Goal: Information Seeking & Learning: Learn about a topic

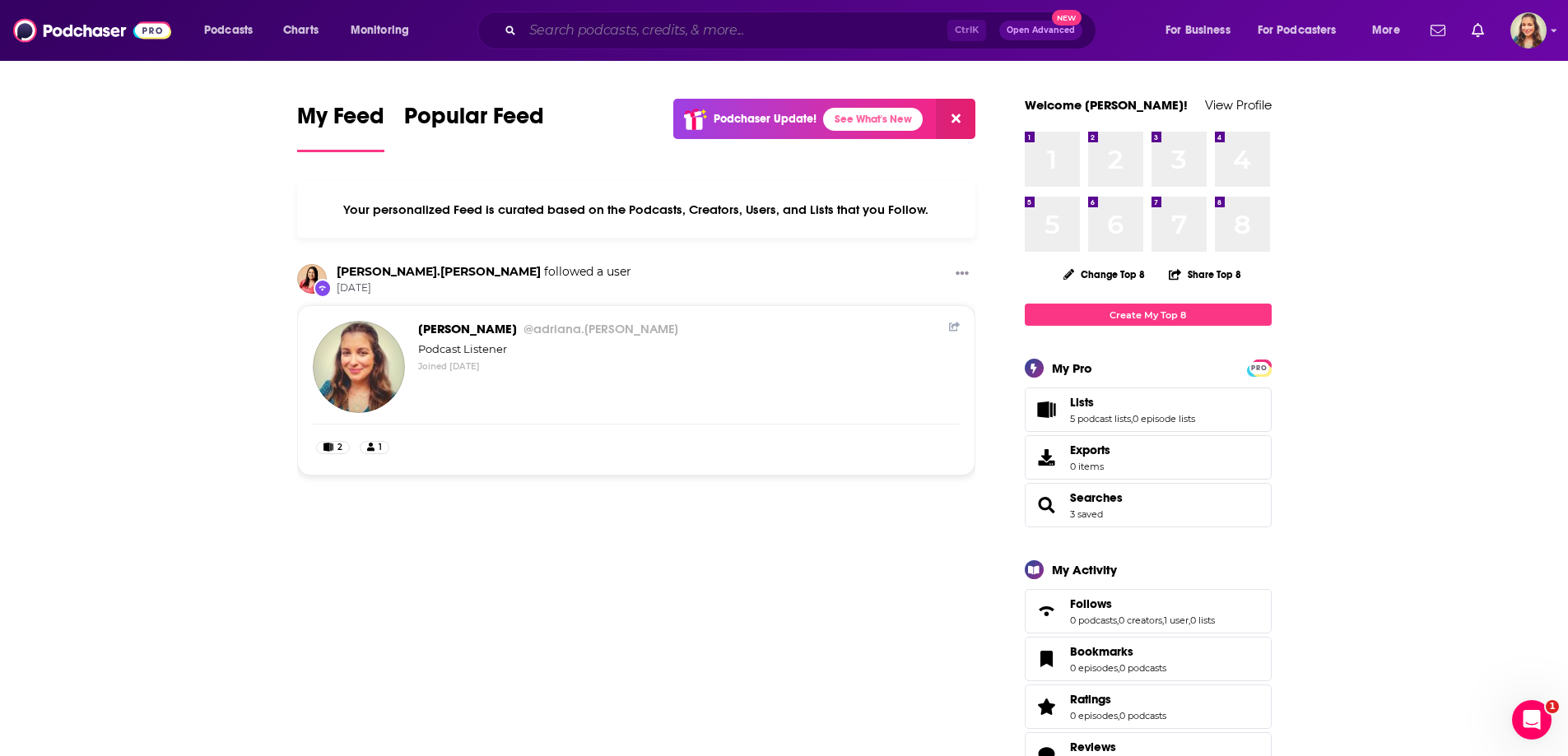
click at [690, 29] on input "Search podcasts, credits, & more..." at bounding box center [736, 30] width 425 height 27
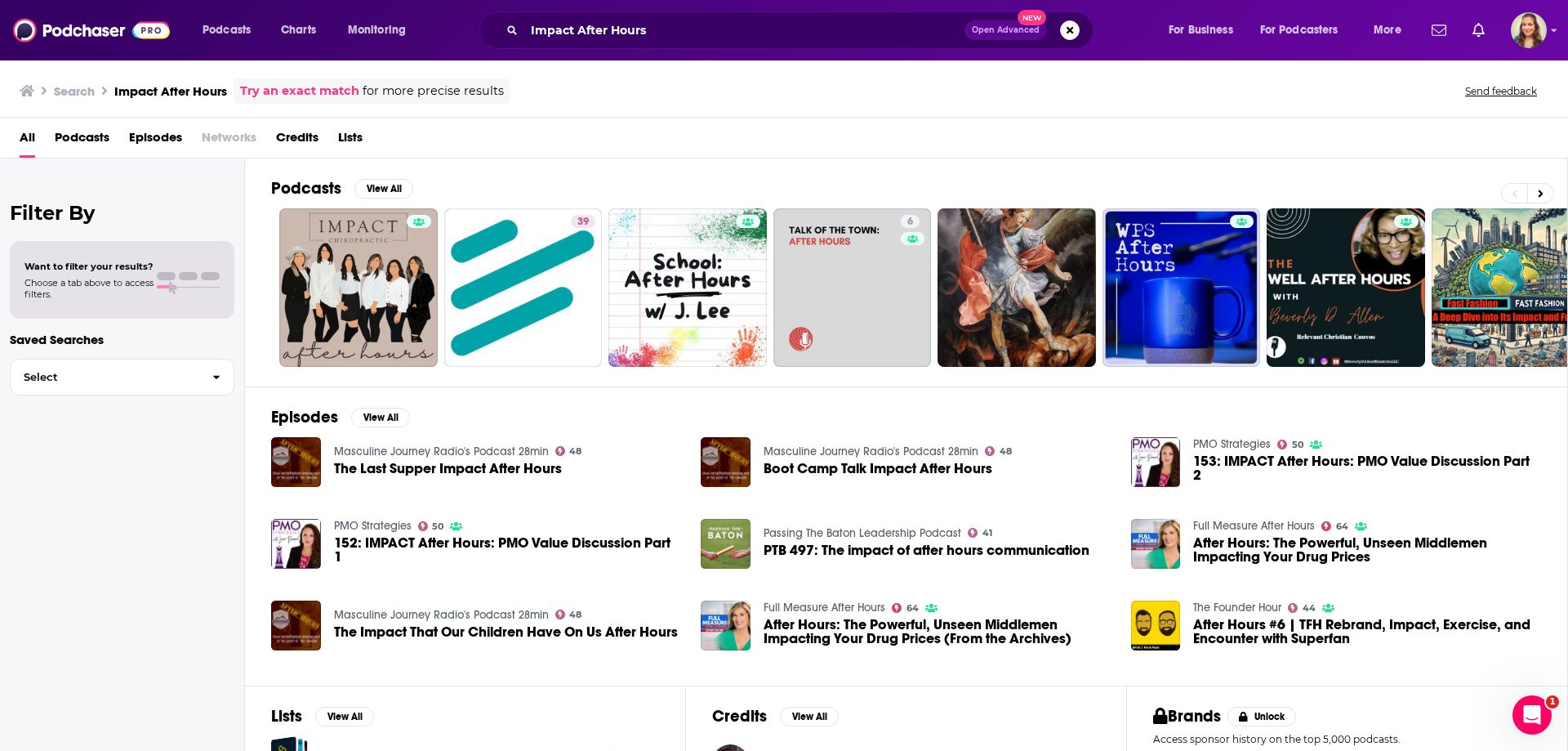
click at [63, 138] on span "Podcasts" at bounding box center [82, 141] width 55 height 33
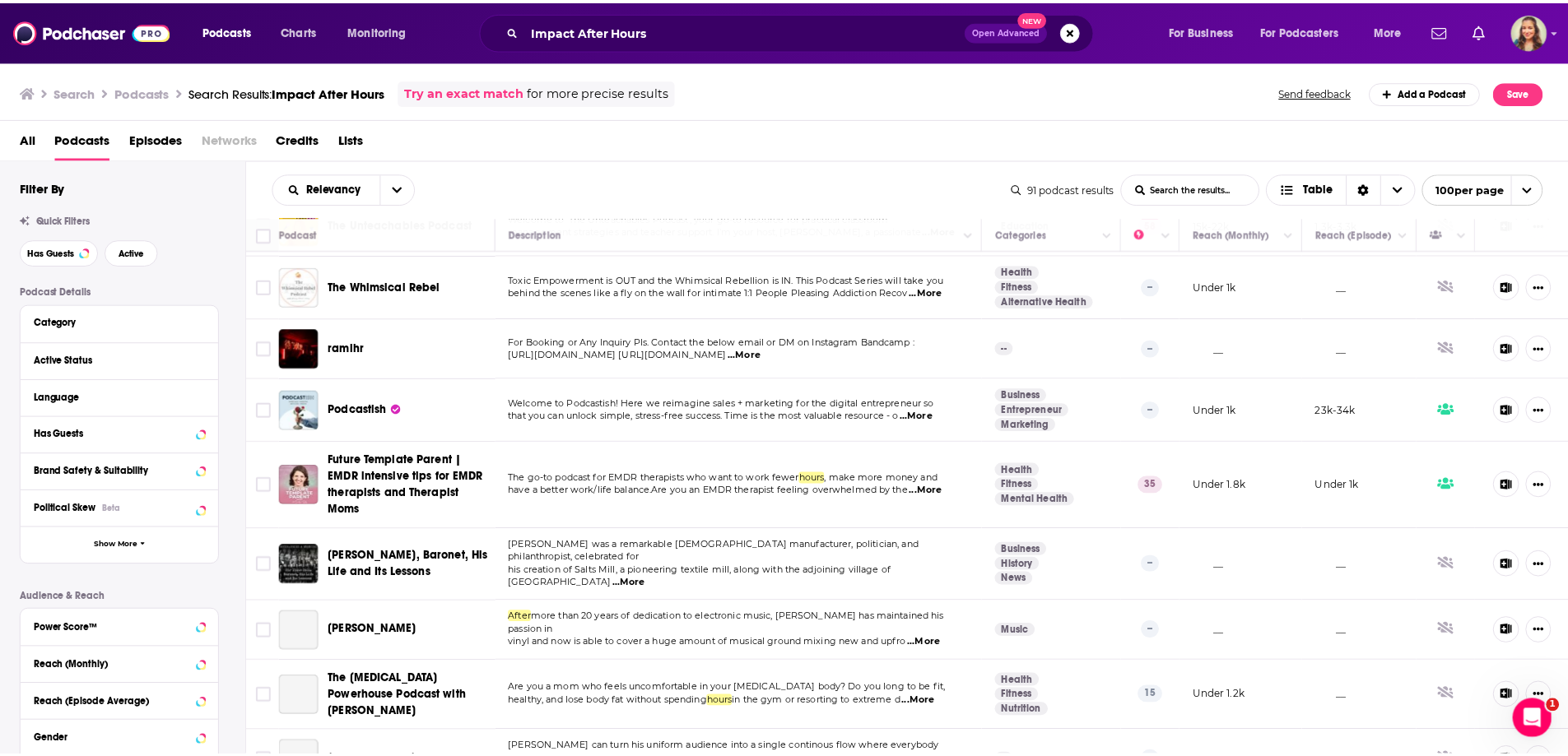
scroll to position [1234, 0]
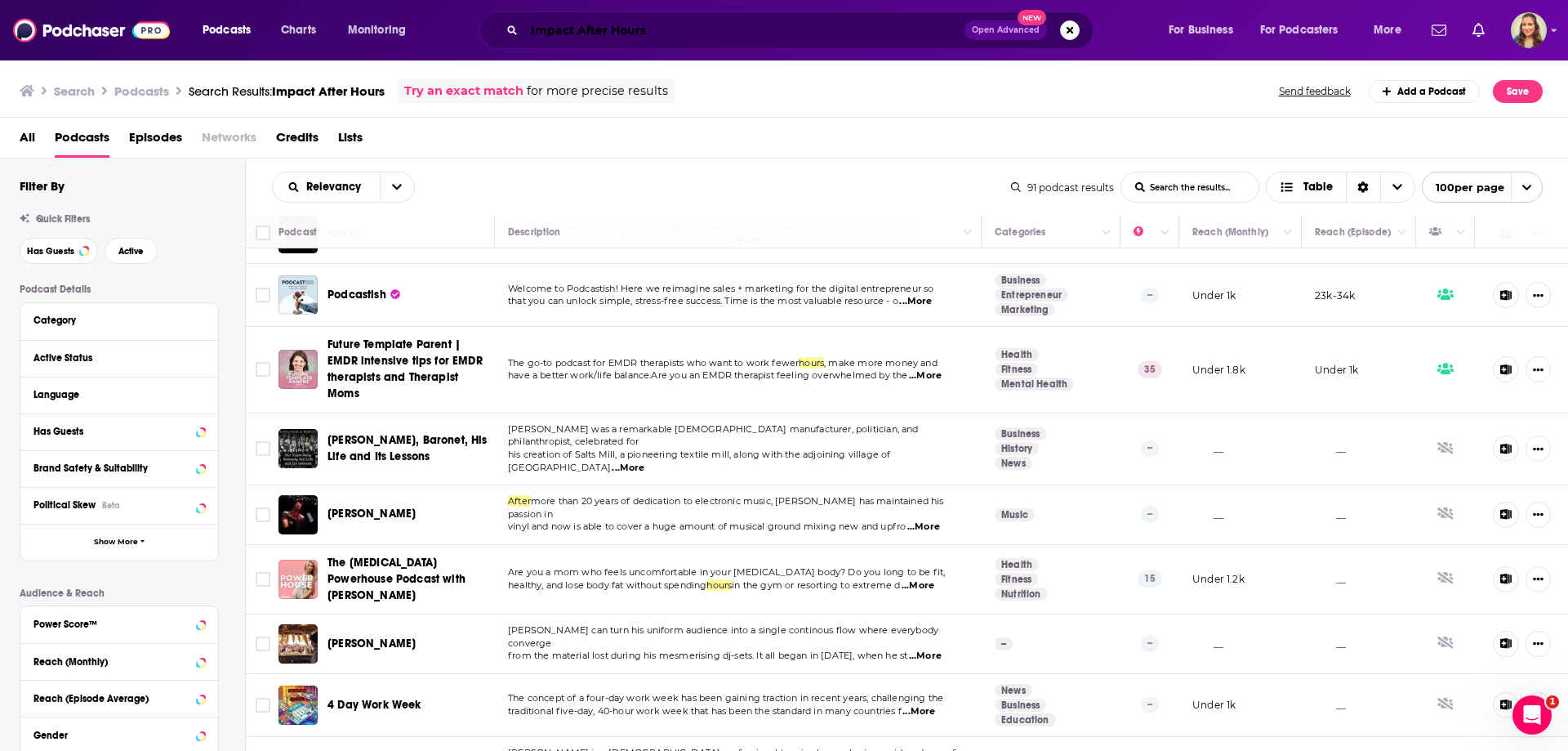
click at [563, 24] on input "Impact After Hours" at bounding box center [744, 29] width 441 height 27
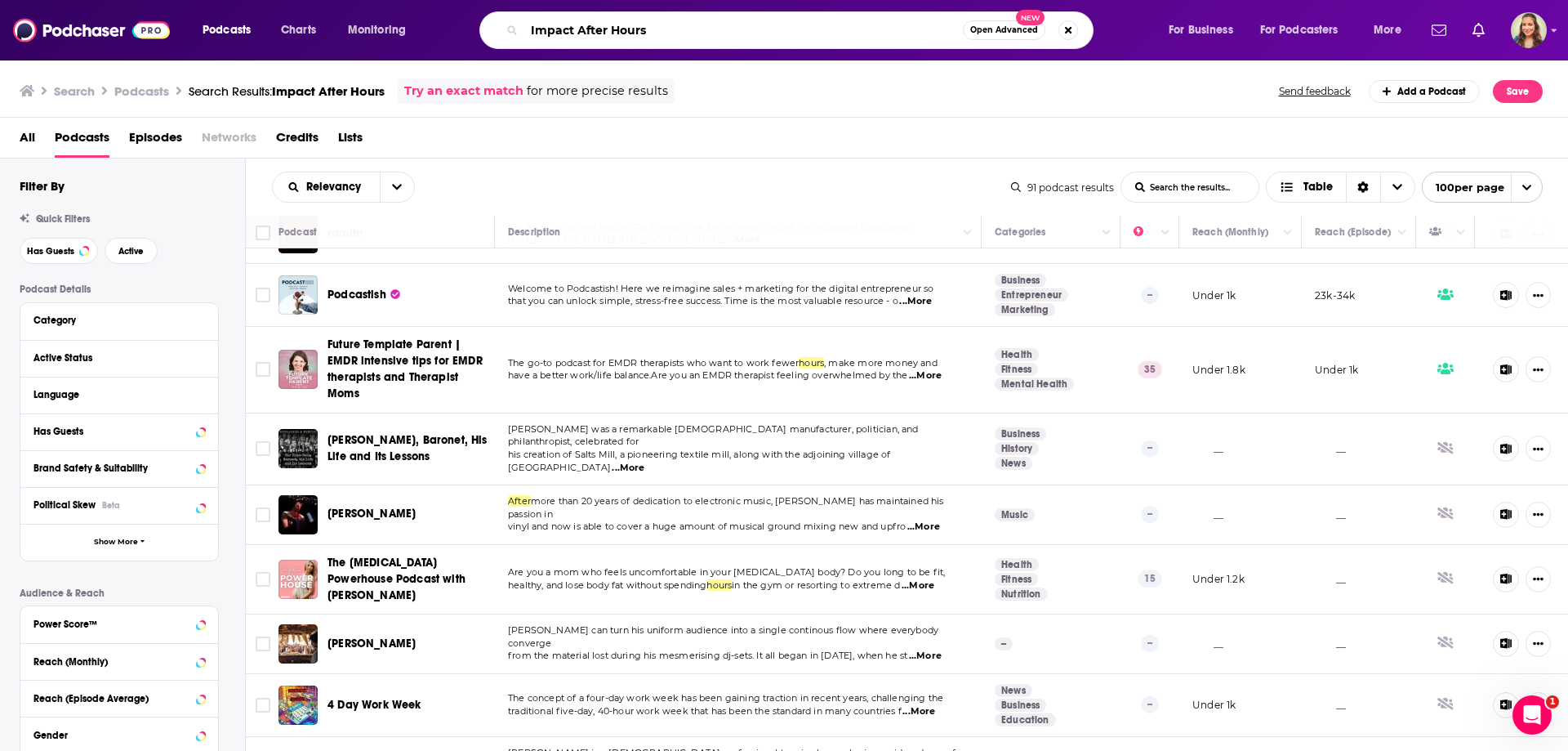
click at [563, 24] on input "Impact After Hours" at bounding box center [743, 29] width 439 height 27
type input "Say More with [PERSON_NAME]"
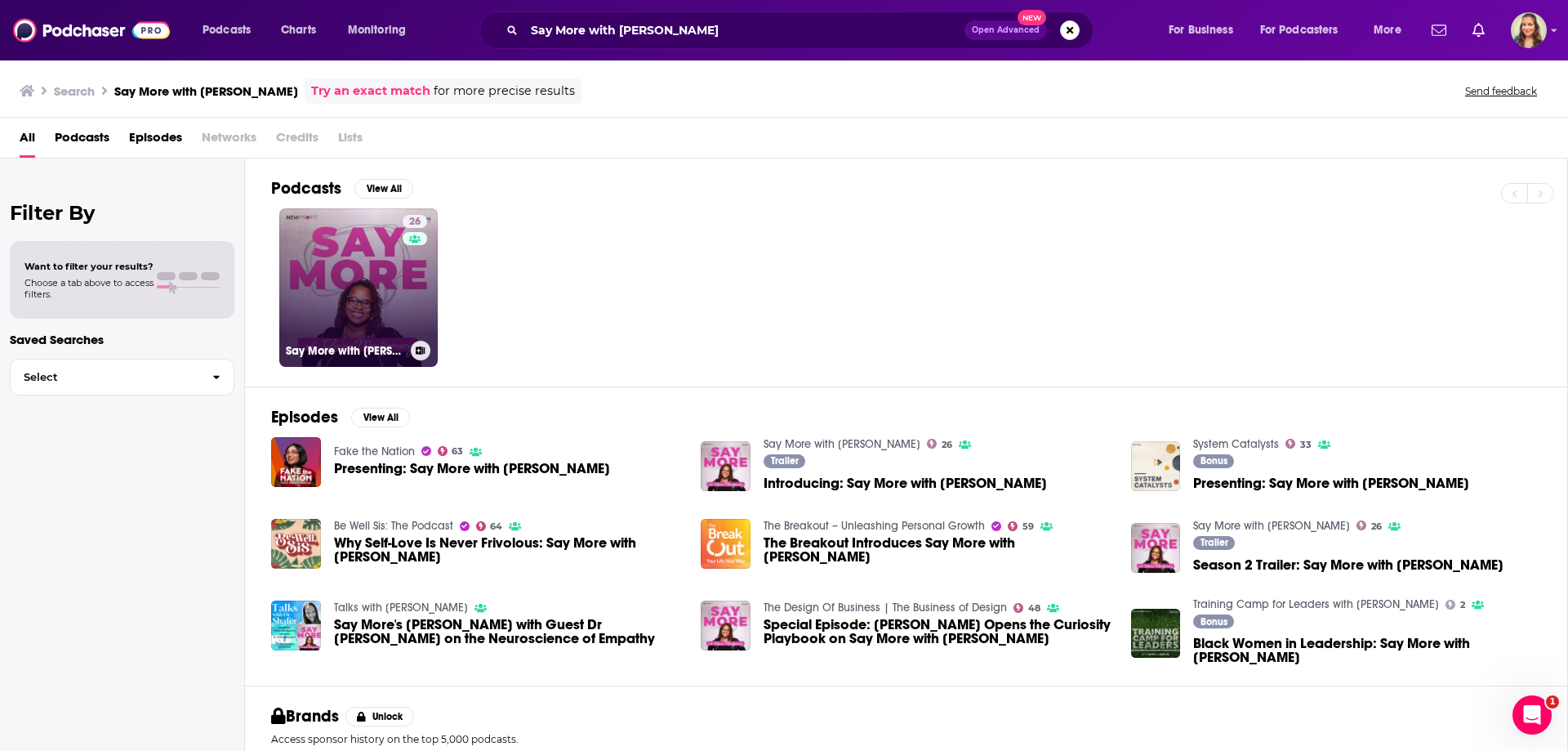
click at [358, 281] on link "26 Say More with [PERSON_NAME]" at bounding box center [358, 287] width 158 height 158
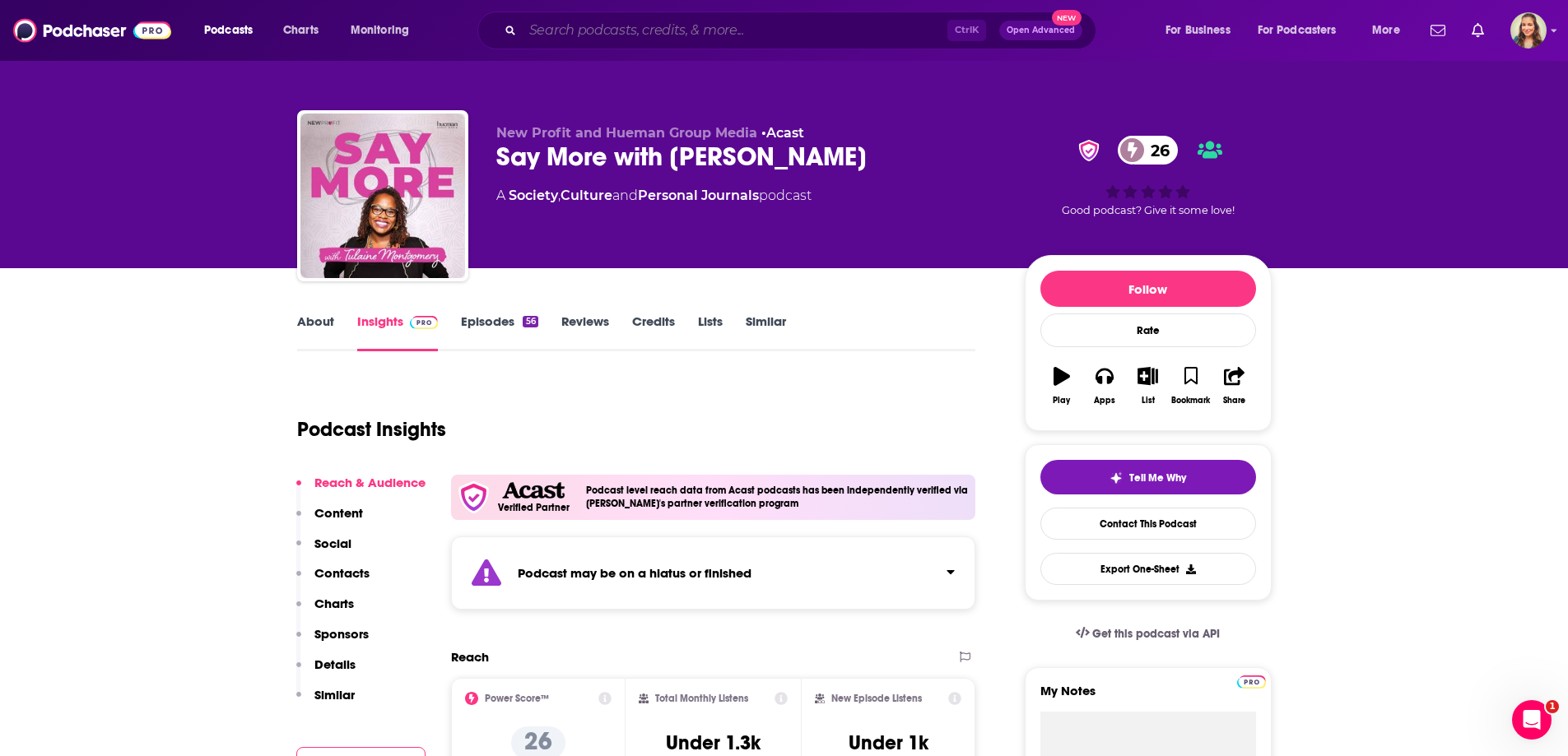
click at [653, 23] on input "Search podcasts, credits, & more..." at bounding box center [736, 30] width 425 height 27
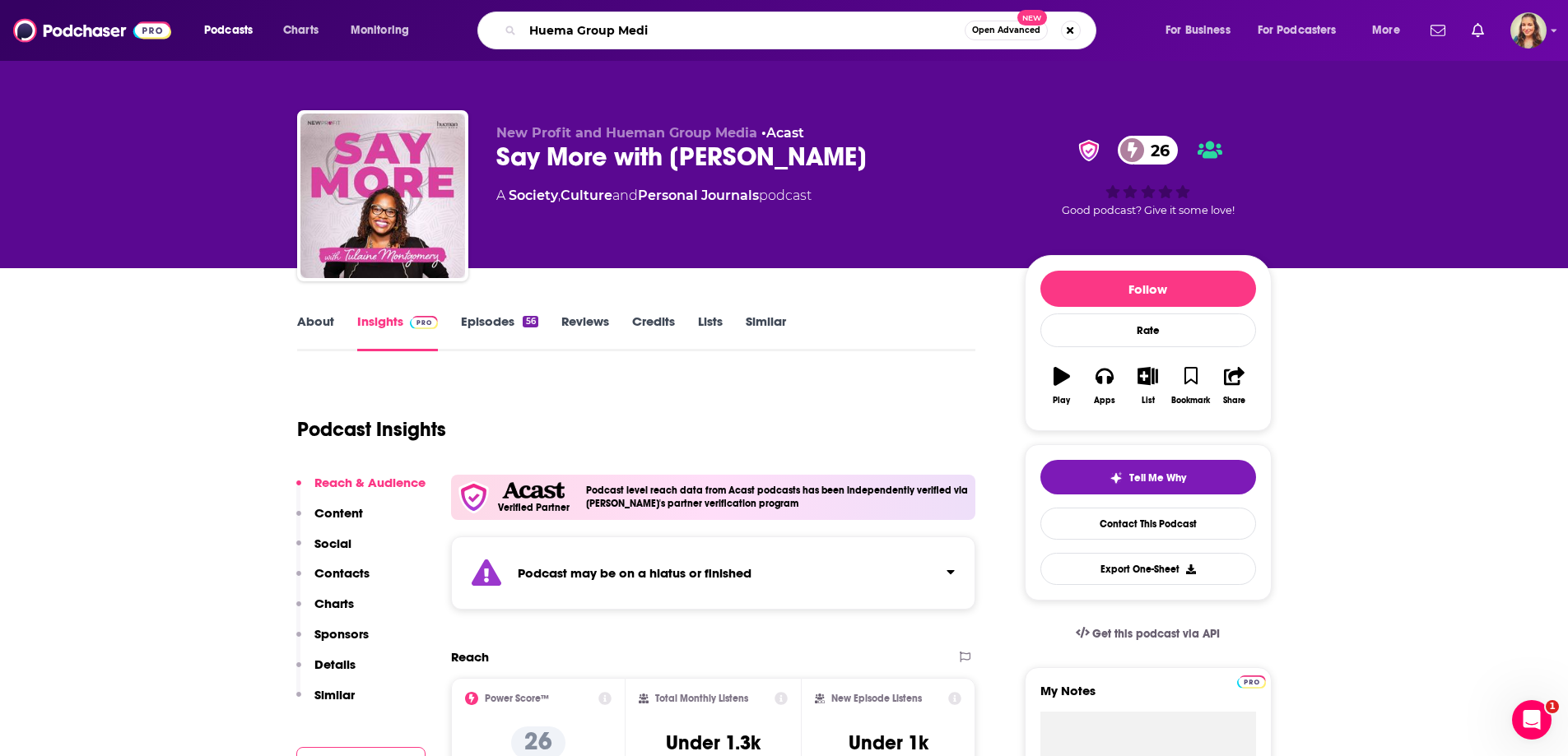
type input "Huema Group Media"
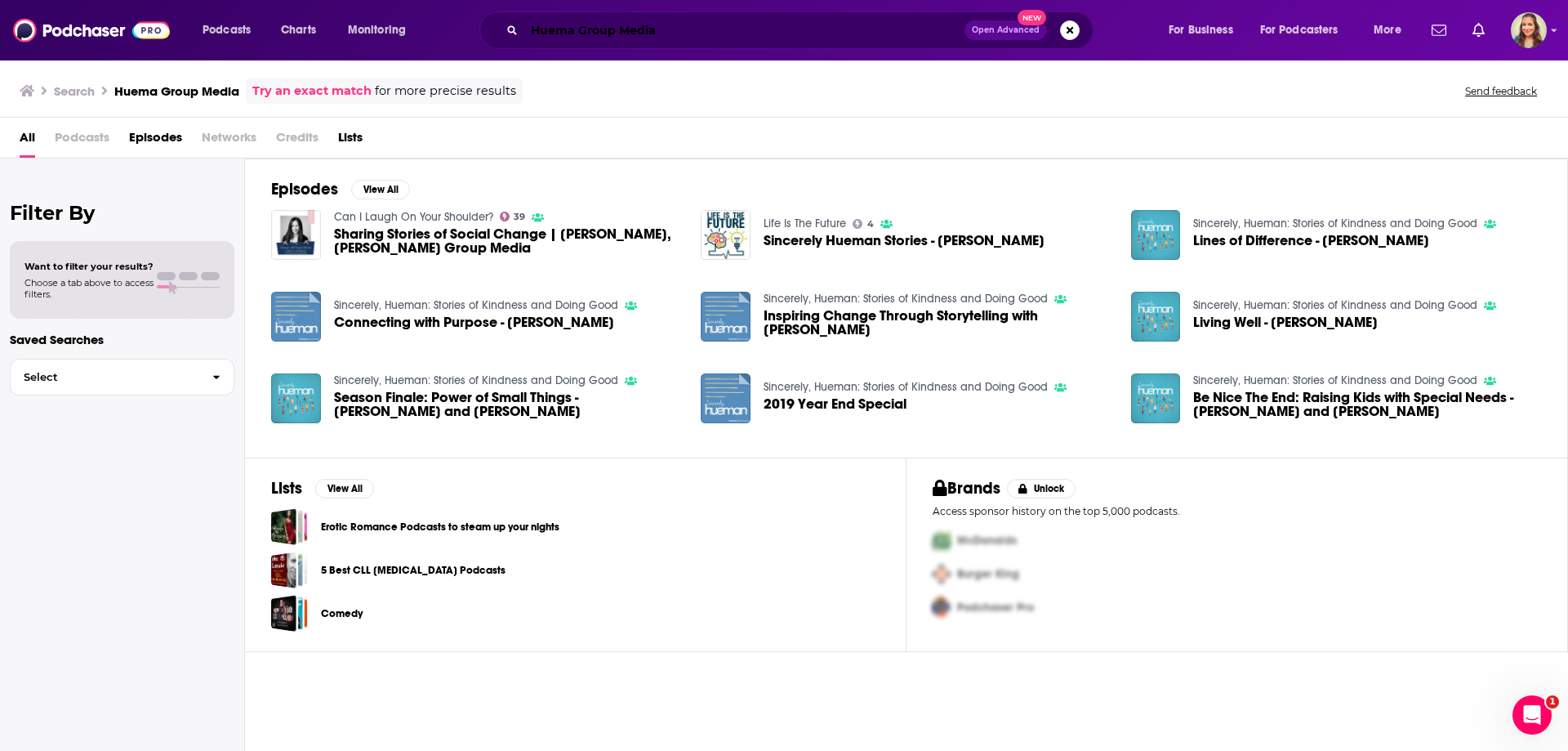
click at [573, 27] on input "Huema Group Media" at bounding box center [744, 29] width 441 height 27
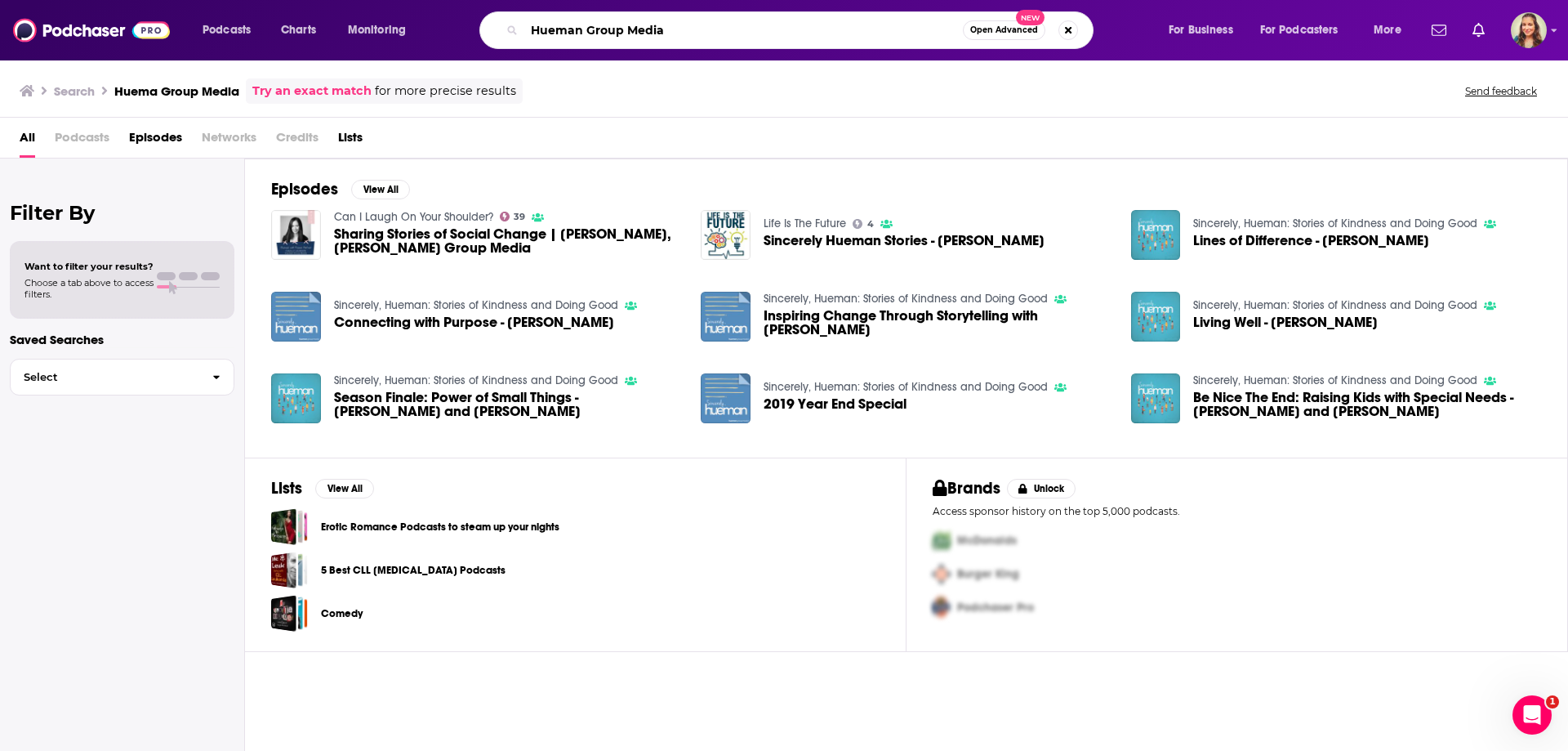
type input "Hueman Group Media"
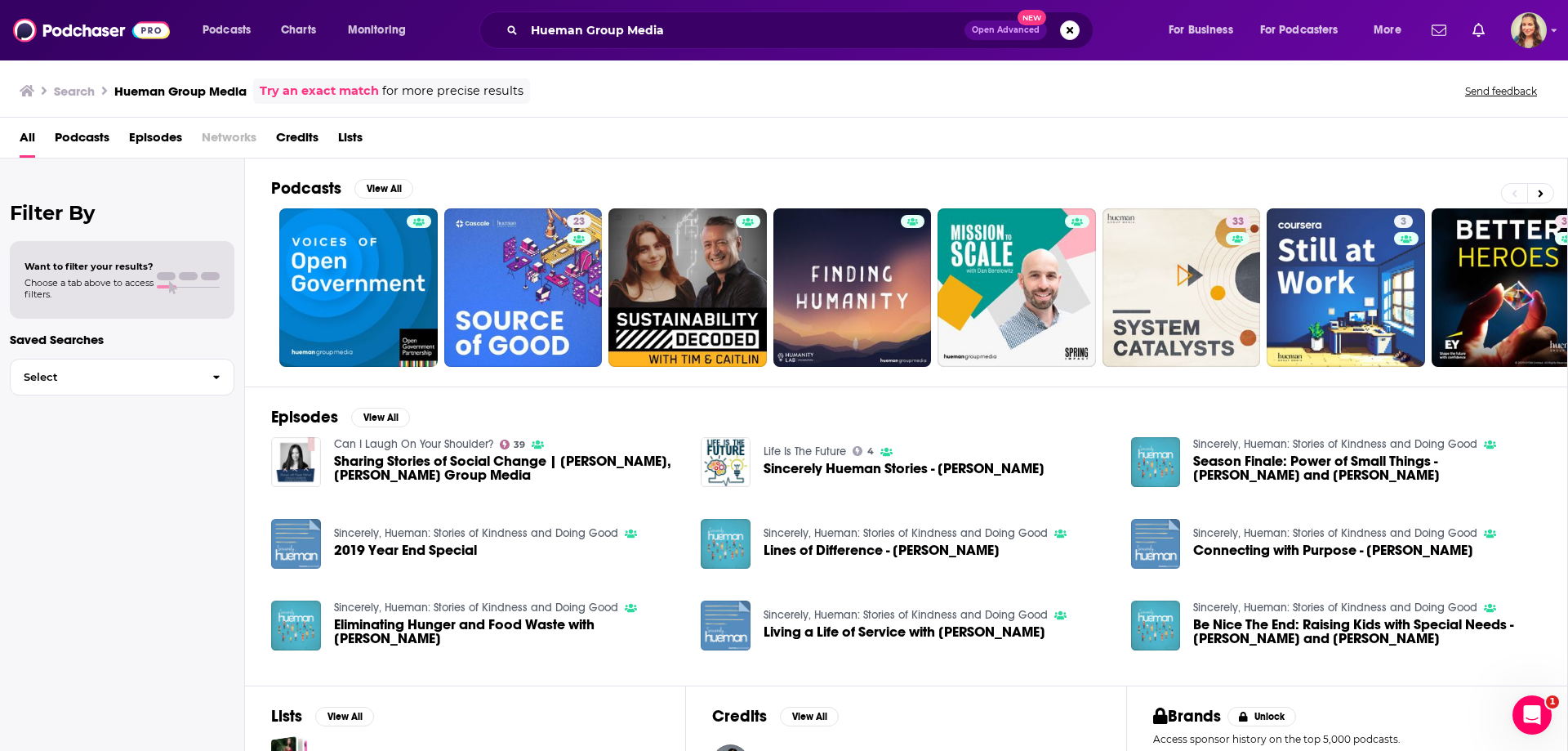
click at [87, 134] on span "Podcasts" at bounding box center [82, 141] width 55 height 33
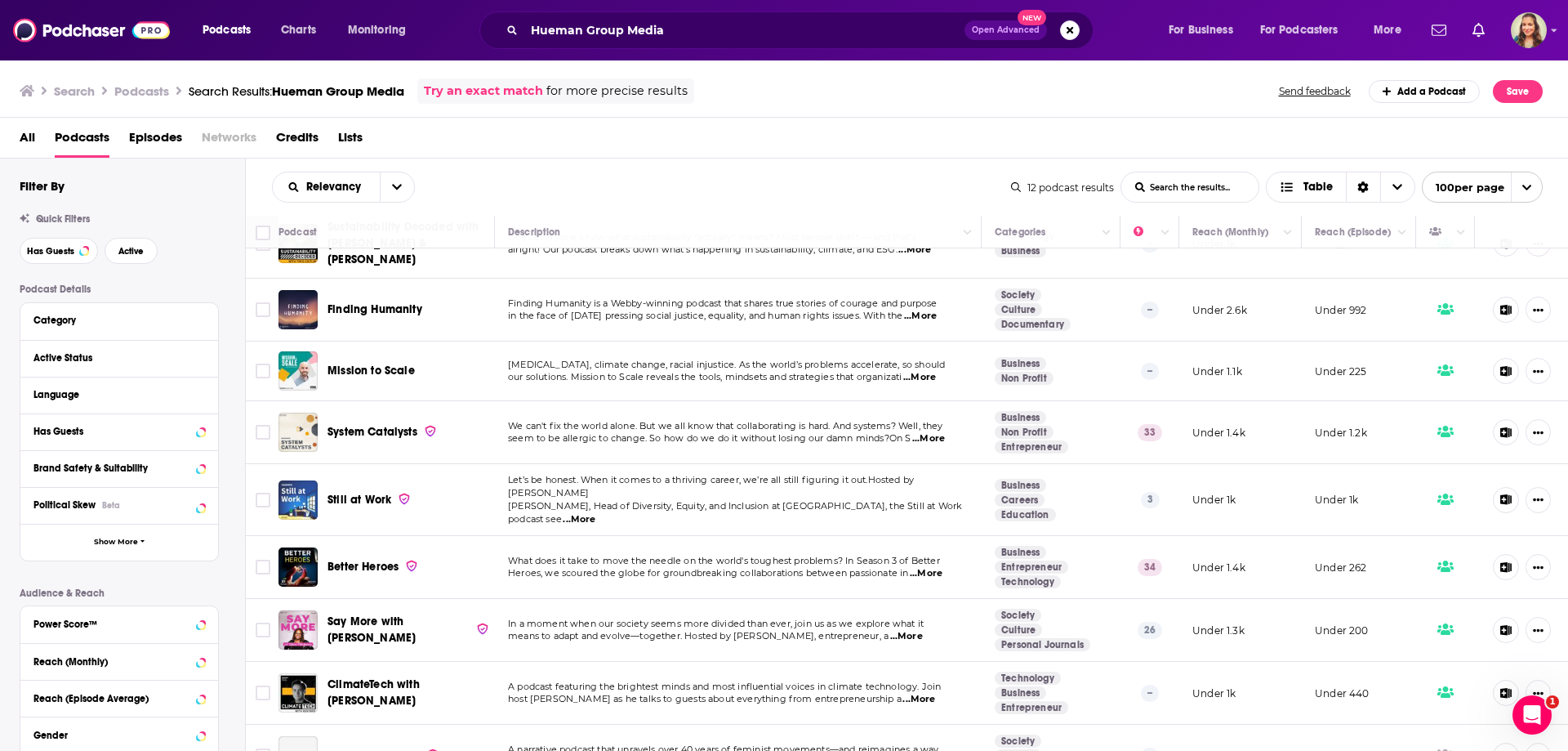
scroll to position [163, 0]
click at [371, 188] on span "Relevancy" at bounding box center [326, 188] width 107 height 12
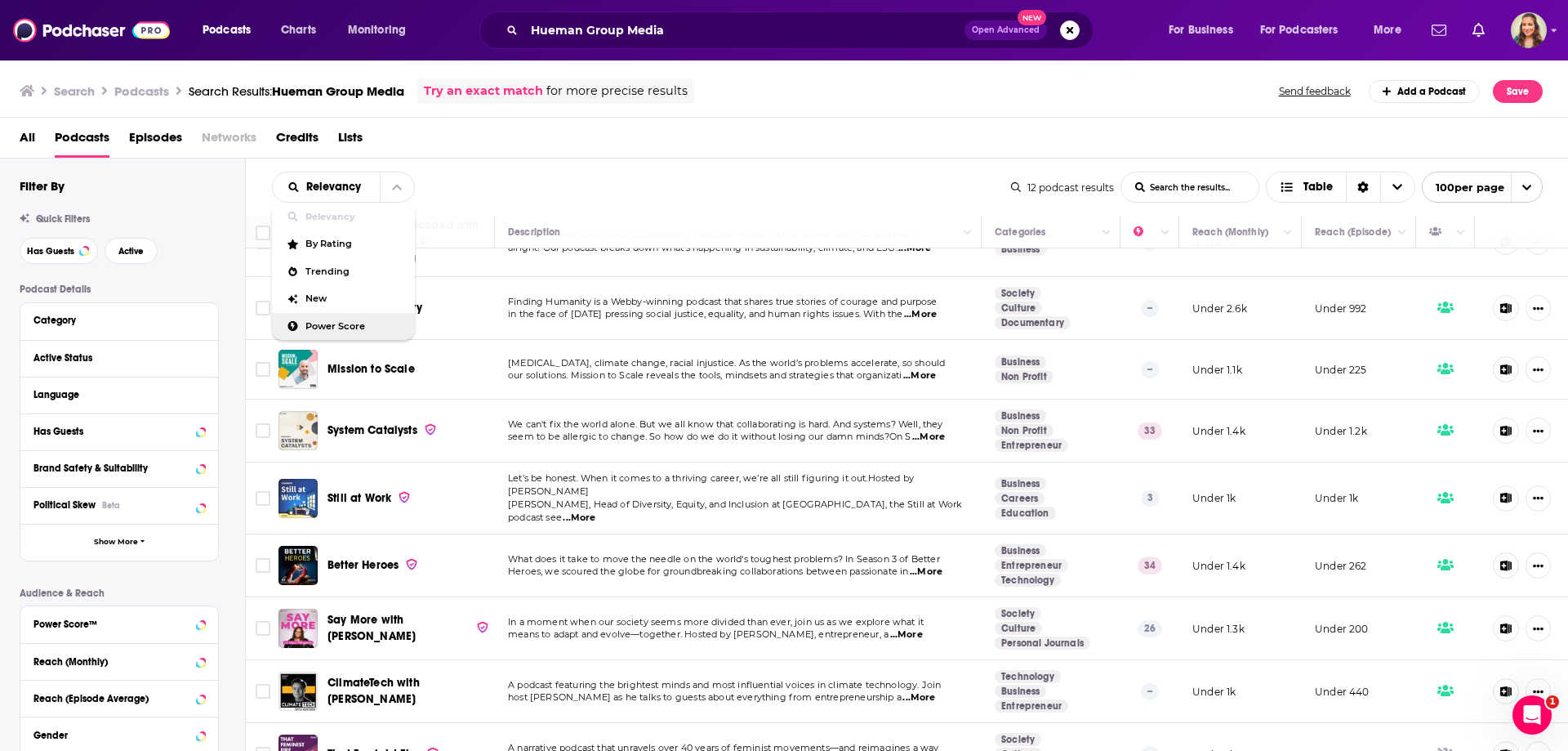
click at [377, 319] on div "Power Score" at bounding box center [343, 327] width 143 height 27
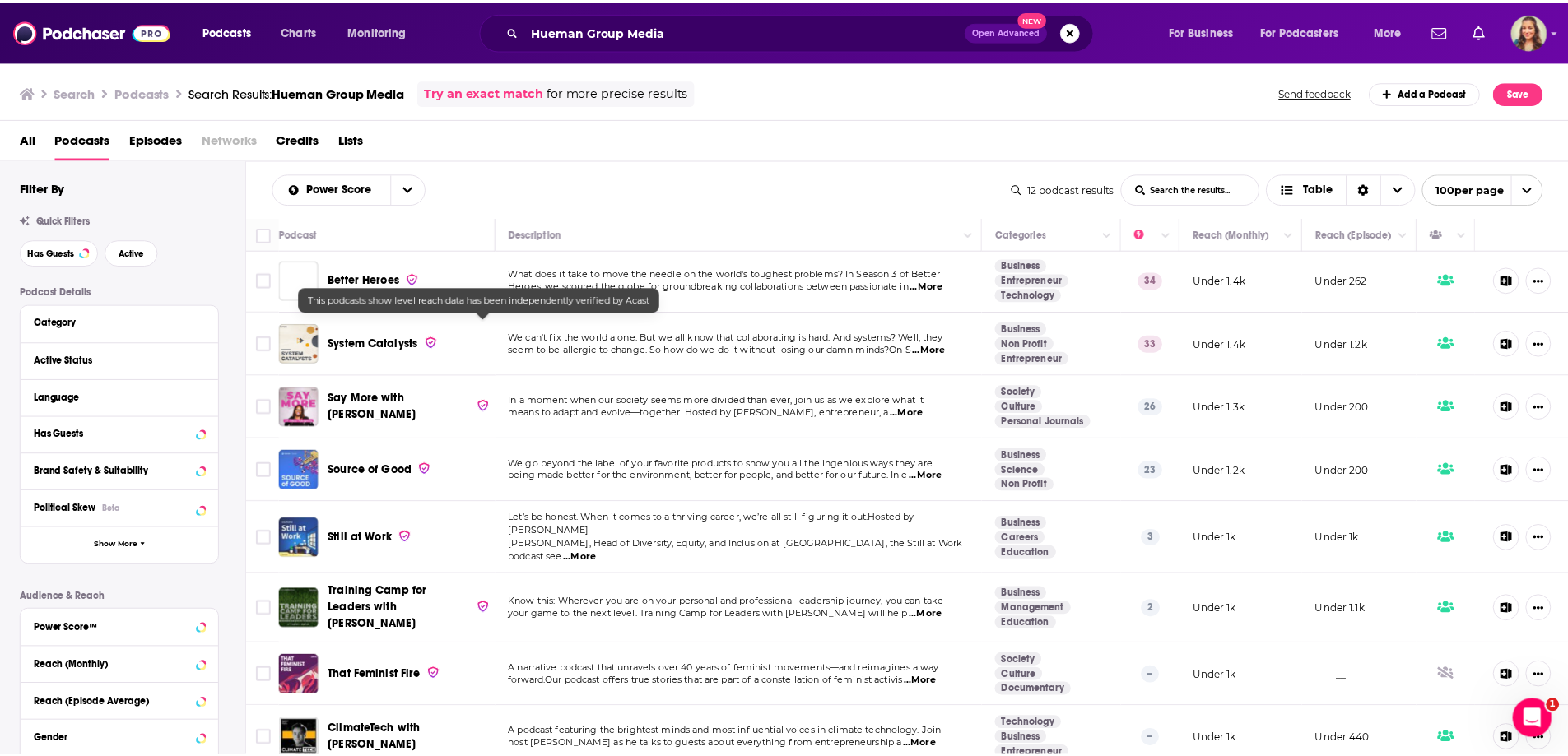
scroll to position [0, 0]
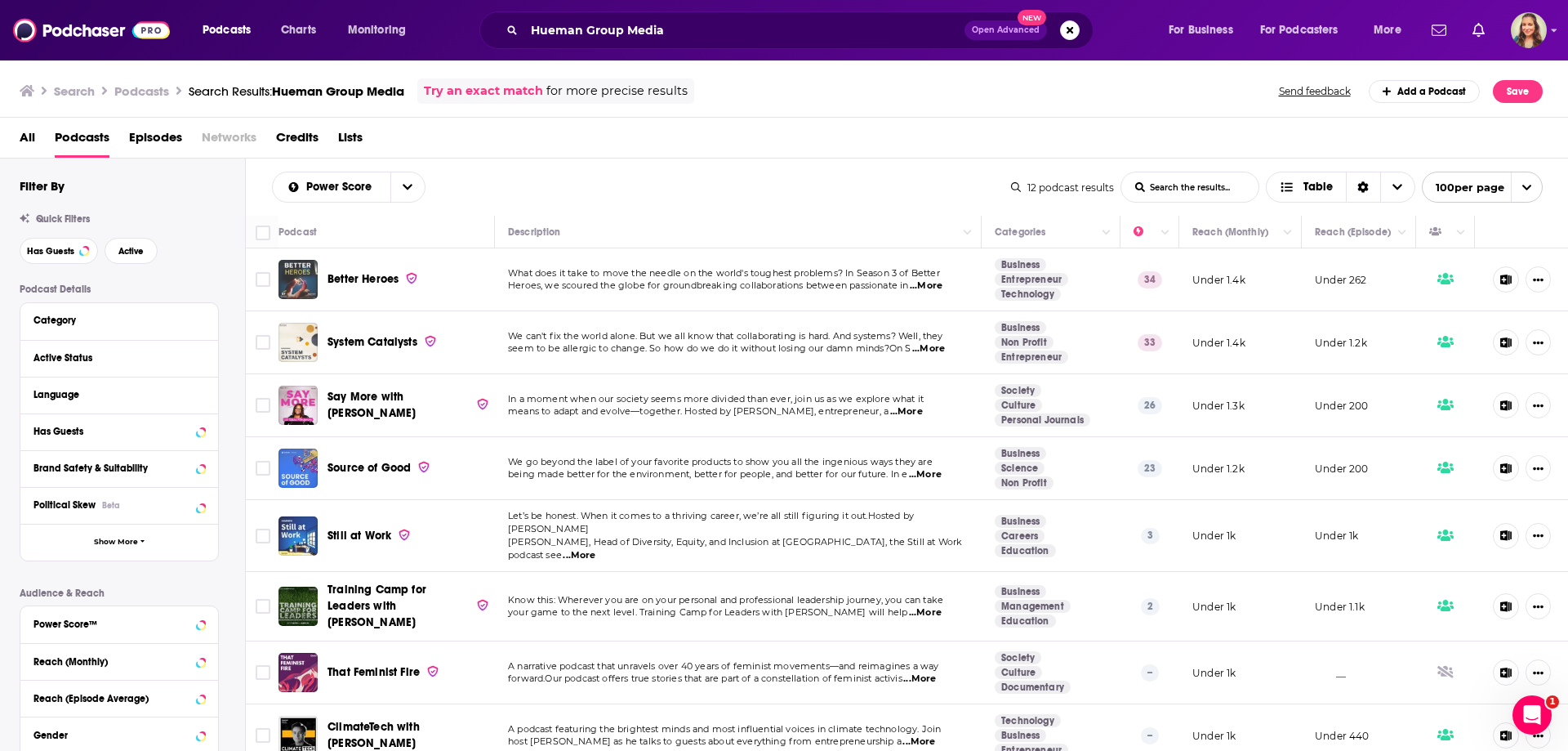
click at [309, 279] on img "Better Heroes" at bounding box center [298, 280] width 39 height 39
